Goal: Transaction & Acquisition: Download file/media

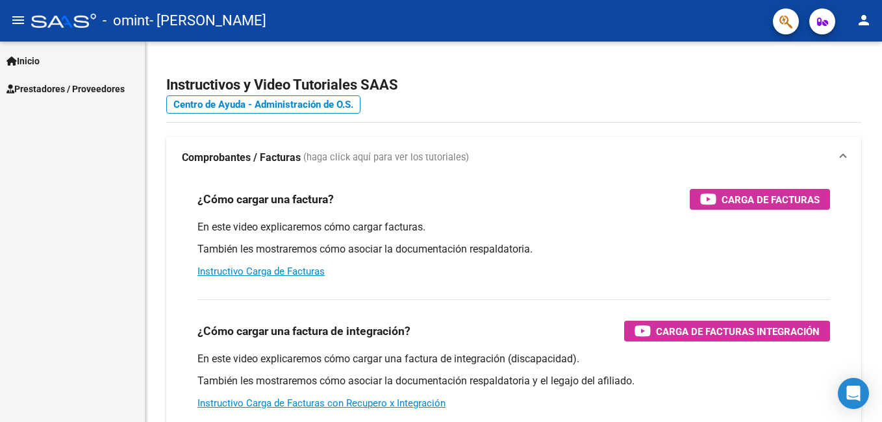
click at [57, 88] on span "Prestadores / Proveedores" at bounding box center [65, 89] width 118 height 14
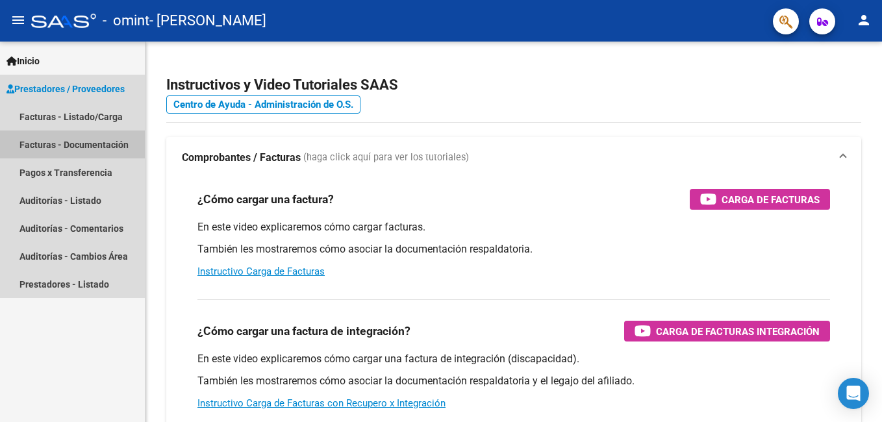
click at [64, 145] on link "Facturas - Documentación" at bounding box center [72, 145] width 145 height 28
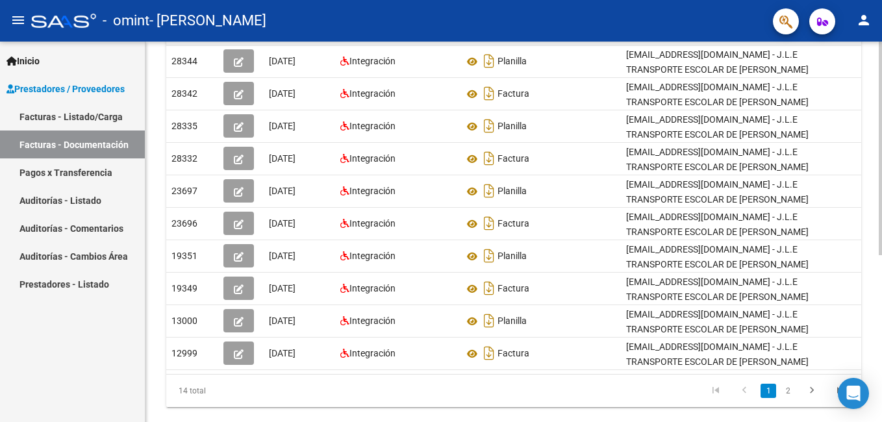
scroll to position [0, 19]
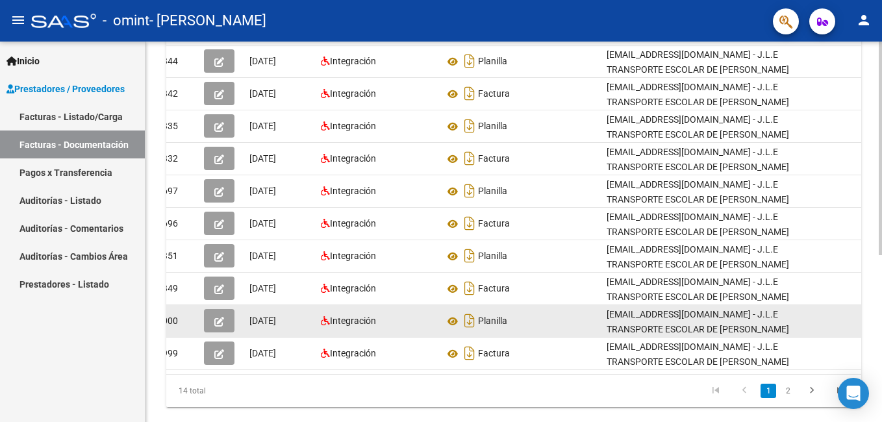
drag, startPoint x: 307, startPoint y: 380, endPoint x: 468, endPoint y: 333, distance: 167.1
click at [466, 367] on datatable-body-cell "Factura" at bounding box center [520, 354] width 162 height 32
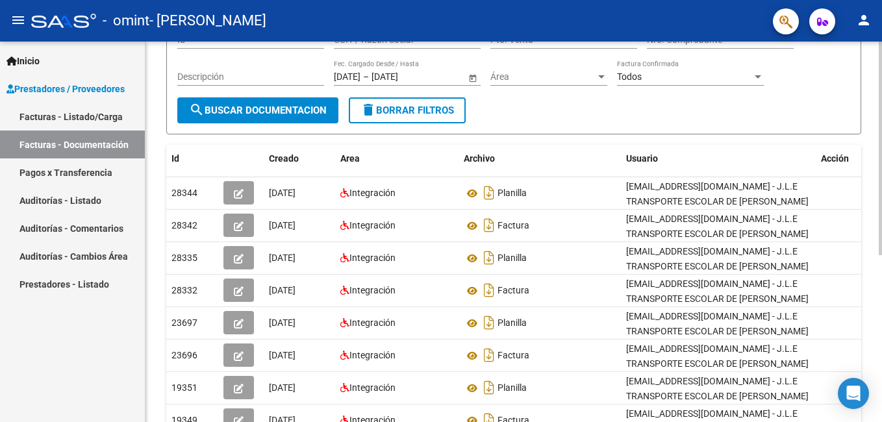
scroll to position [102, 0]
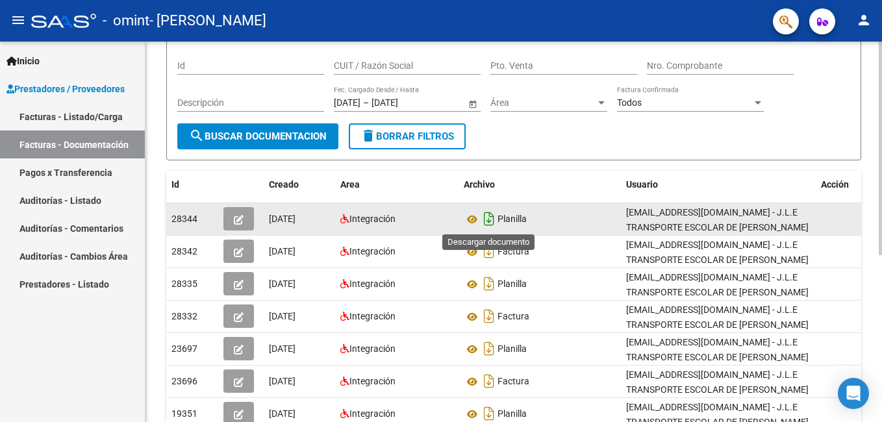
click at [490, 219] on icon "Descargar documento" at bounding box center [489, 219] width 17 height 21
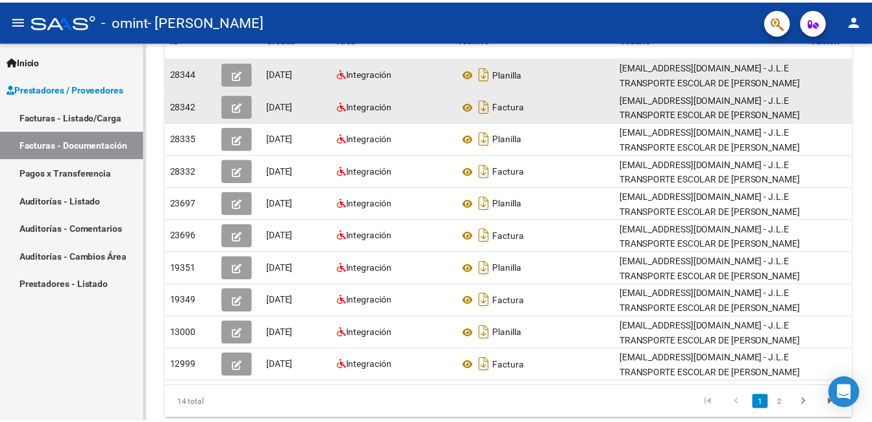
scroll to position [297, 0]
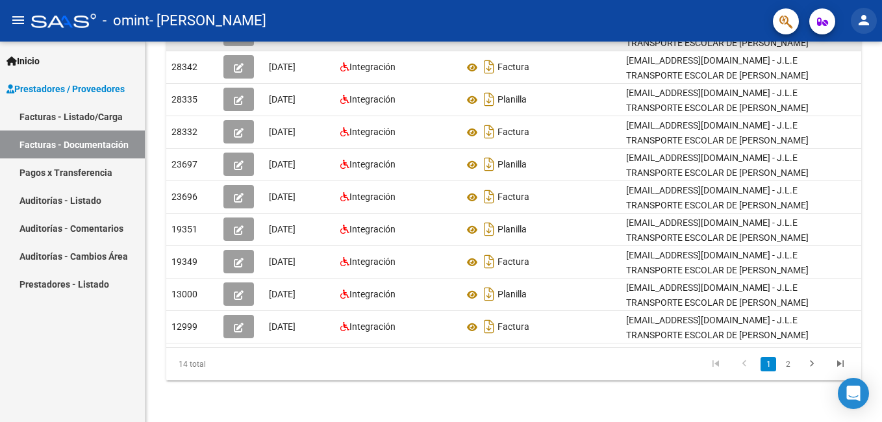
click at [863, 27] on mat-icon "person" at bounding box center [864, 20] width 16 height 16
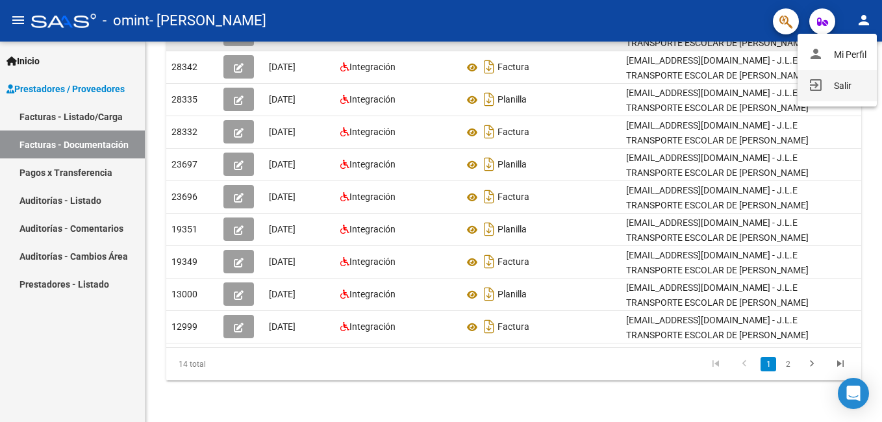
click at [821, 89] on button "exit_to_app Salir" at bounding box center [837, 85] width 79 height 31
